Goal: Register for event/course

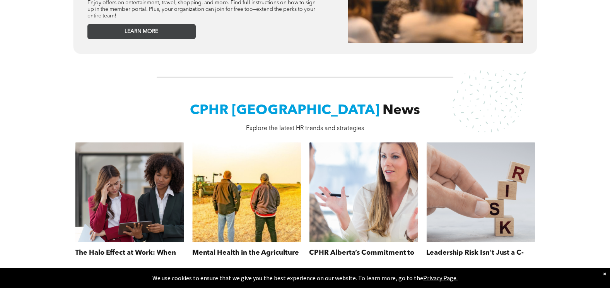
scroll to position [580, 0]
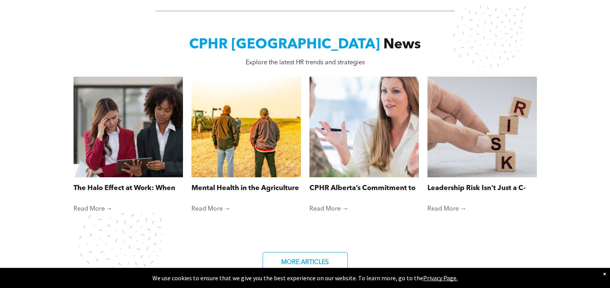
click at [97, 205] on link "Read More →" at bounding box center [127, 209] width 109 height 8
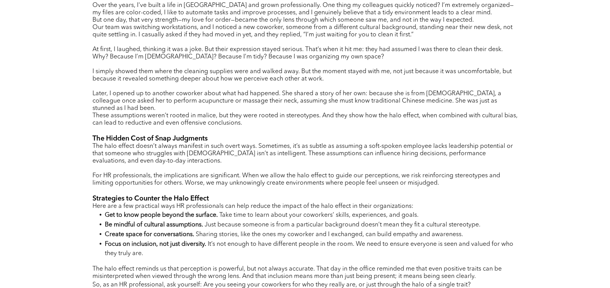
scroll to position [464, 0]
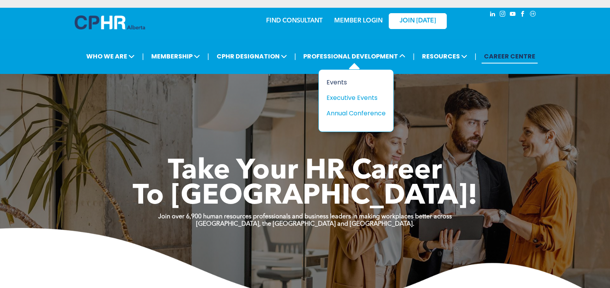
click at [338, 81] on div "Events" at bounding box center [352, 82] width 53 height 10
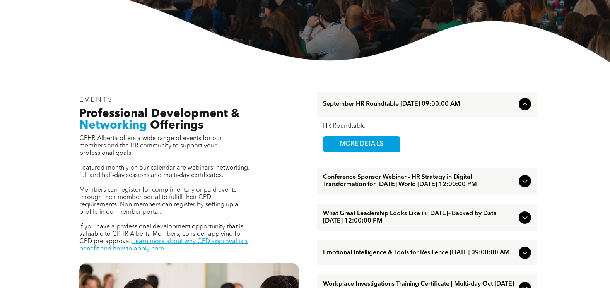
scroll to position [193, 0]
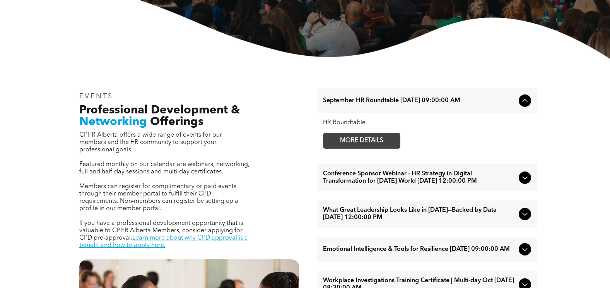
click at [360, 140] on span "MORE DETAILS" at bounding box center [361, 140] width 61 height 15
click at [358, 138] on span "MORE DETAILS" at bounding box center [361, 140] width 61 height 15
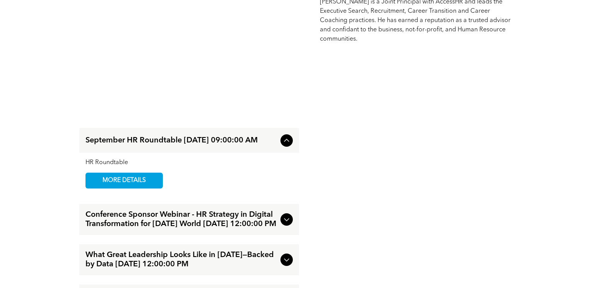
scroll to position [1160, 0]
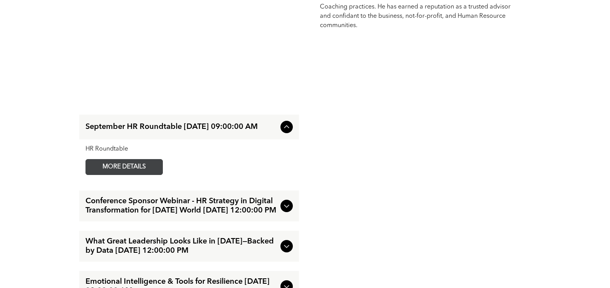
click at [131, 159] on span "MORE DETAILS" at bounding box center [124, 166] width 61 height 15
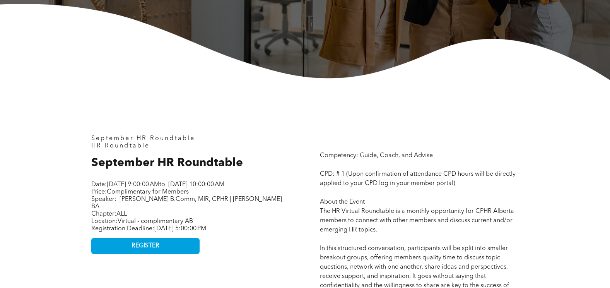
scroll to position [309, 0]
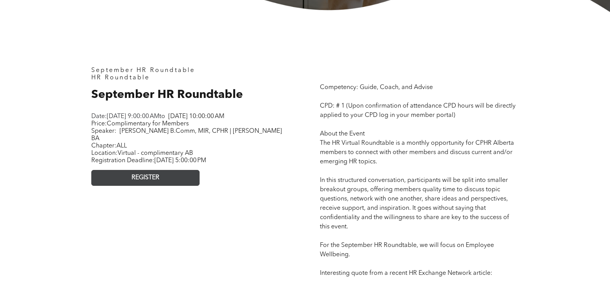
click at [160, 176] on link "REGISTER" at bounding box center [145, 178] width 108 height 16
